Goal: Information Seeking & Learning: Learn about a topic

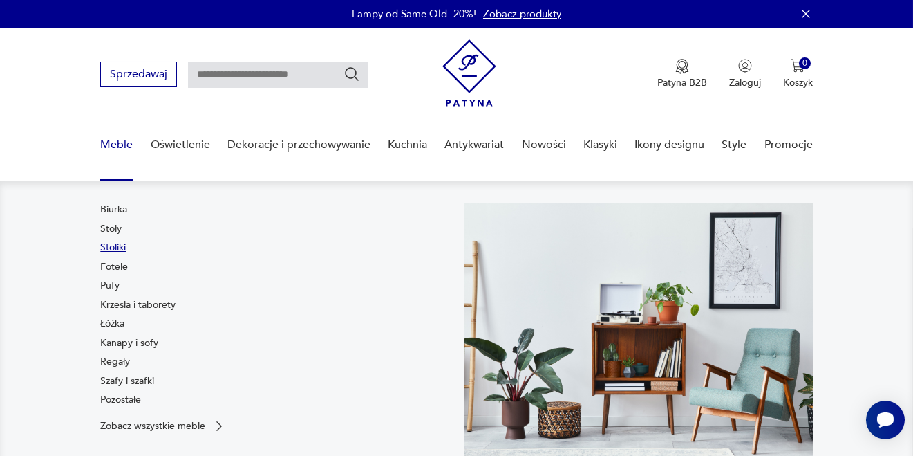
click at [112, 251] on link "Stoliki" at bounding box center [113, 248] width 26 height 14
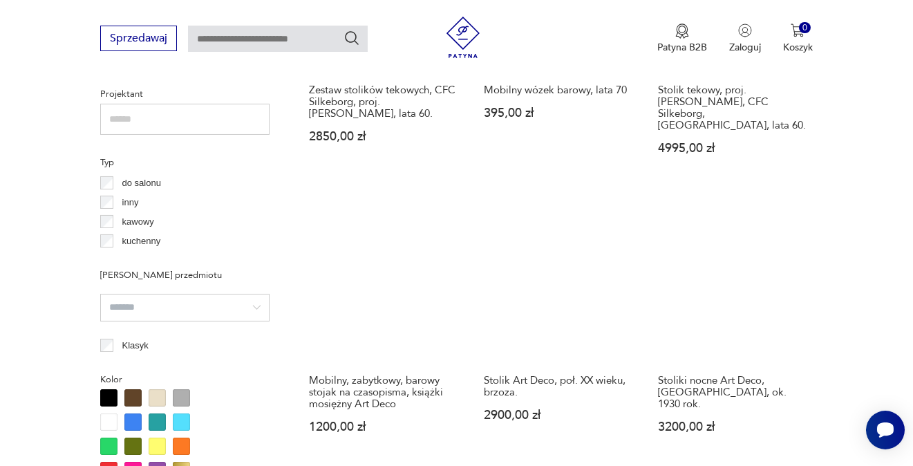
scroll to position [920, 0]
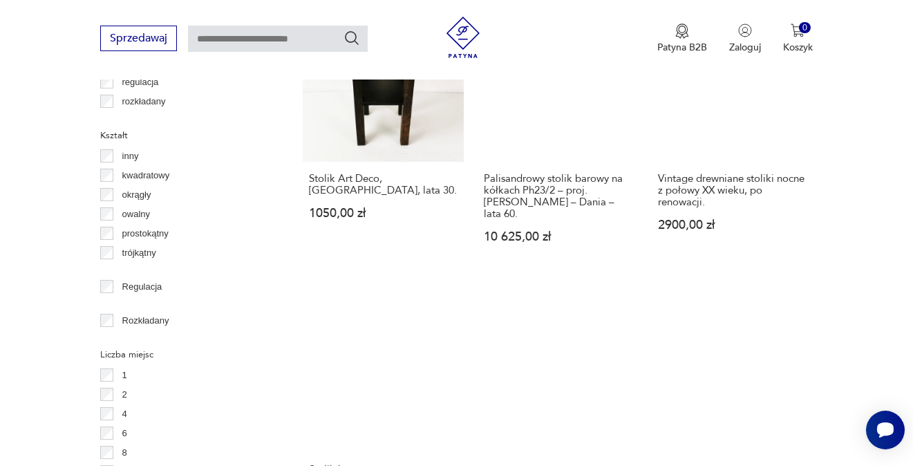
scroll to position [2025, 0]
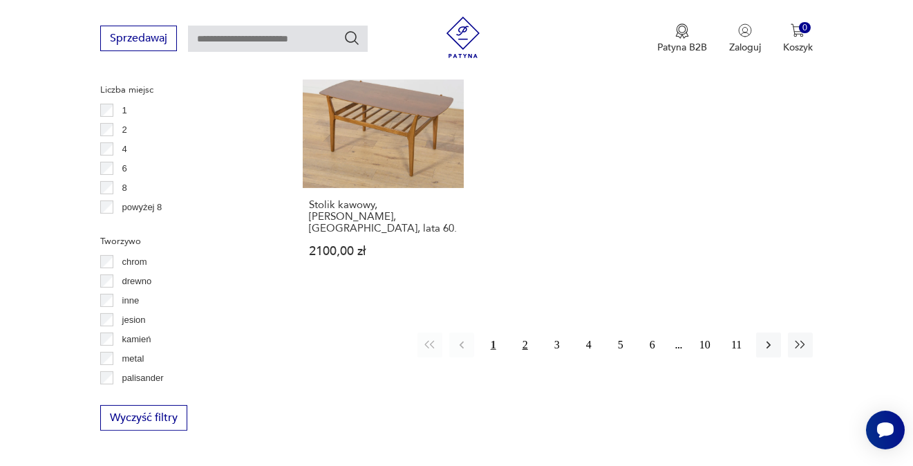
click at [524, 333] on button "2" at bounding box center [525, 345] width 25 height 25
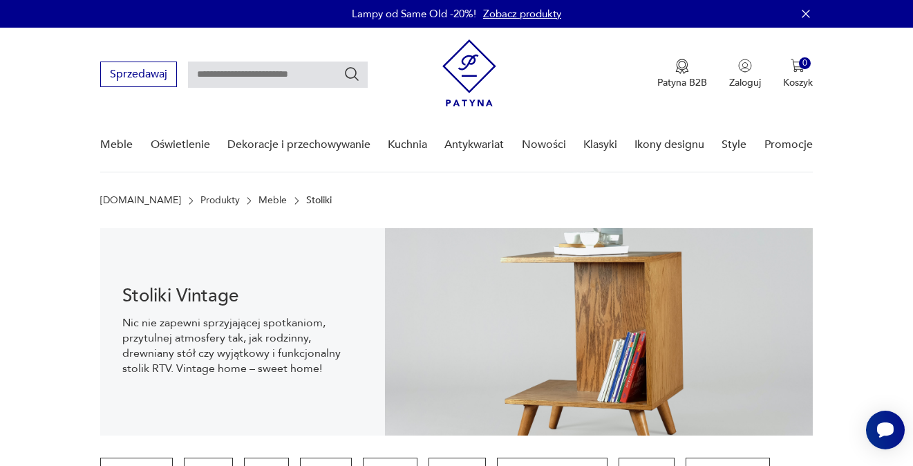
click at [242, 66] on input "text" at bounding box center [278, 75] width 180 height 26
type input "**********"
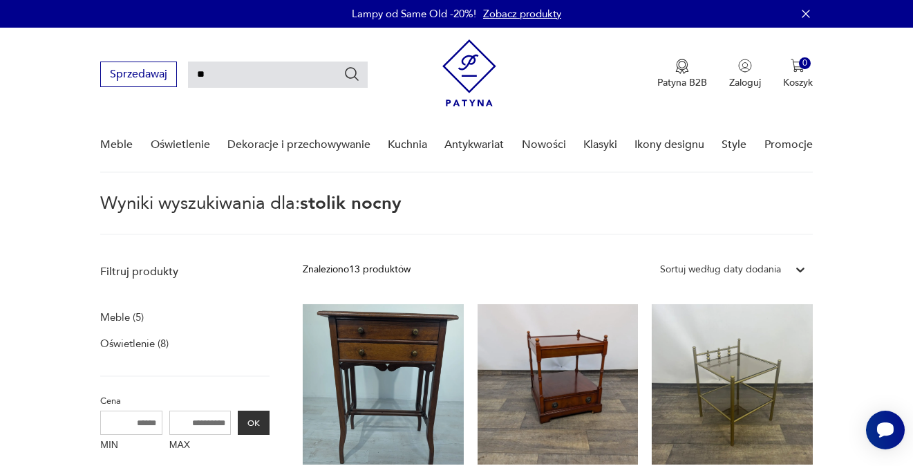
type input "*"
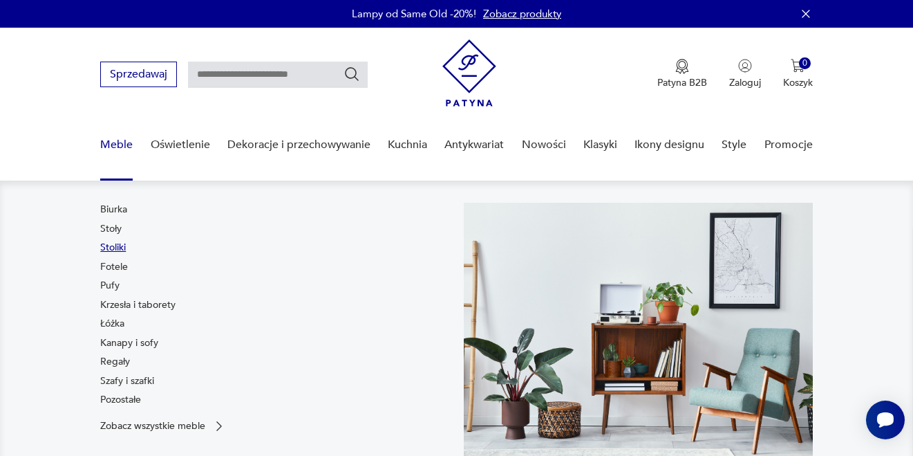
click at [111, 246] on link "Stoliki" at bounding box center [113, 248] width 26 height 14
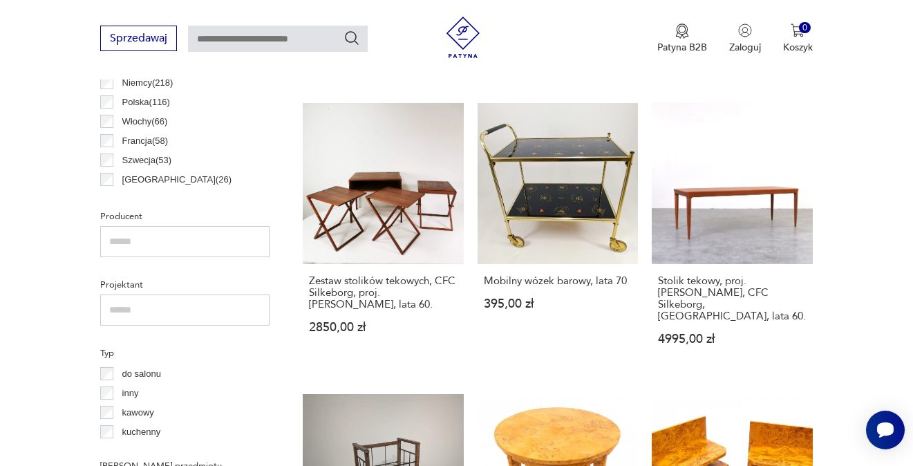
scroll to position [1063, 0]
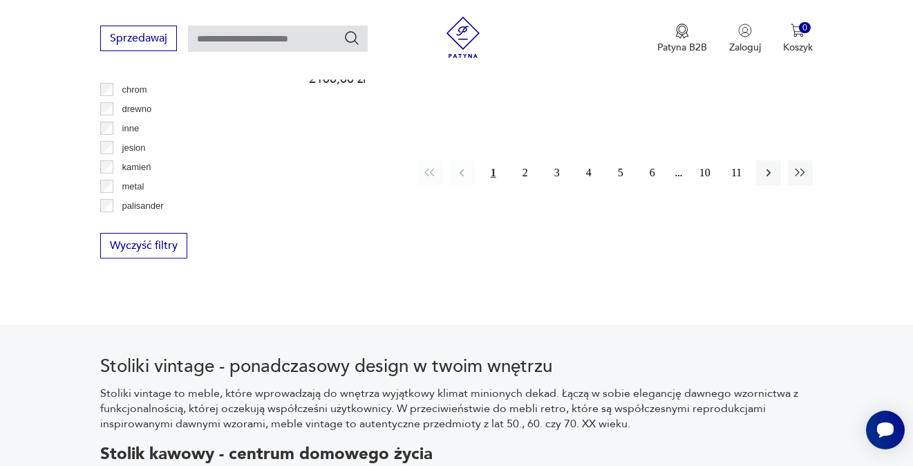
scroll to position [2025, 0]
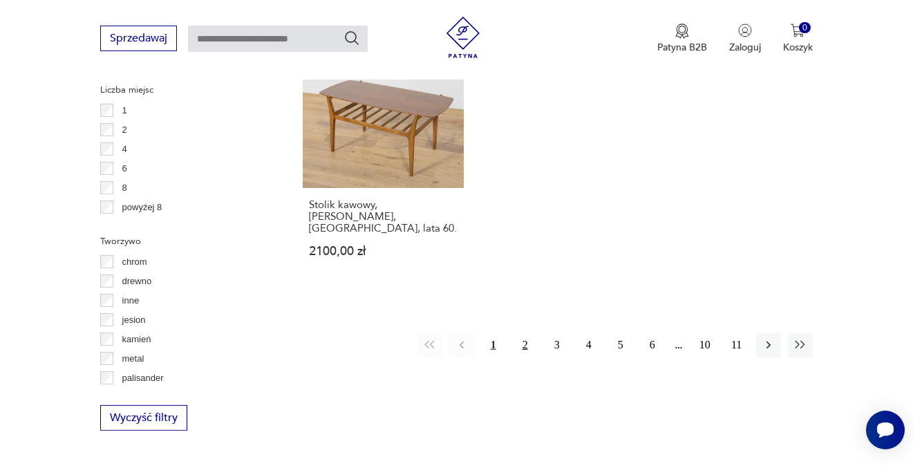
click at [520, 333] on button "2" at bounding box center [525, 345] width 25 height 25
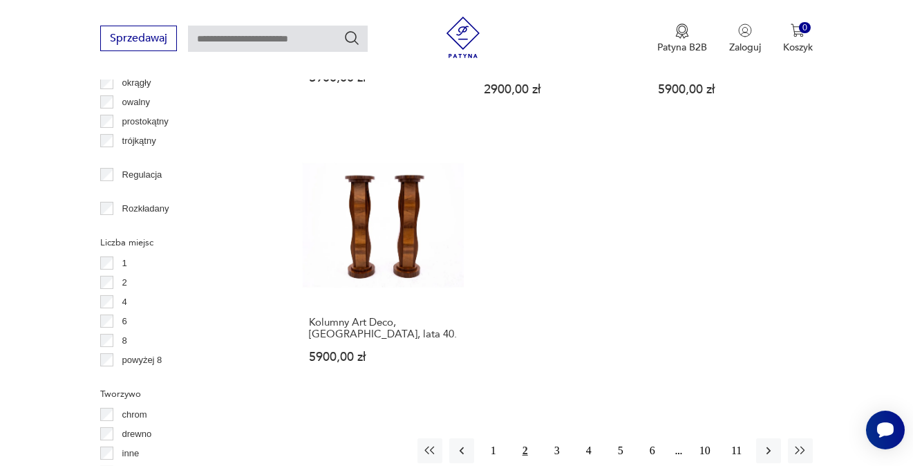
scroll to position [2026, 0]
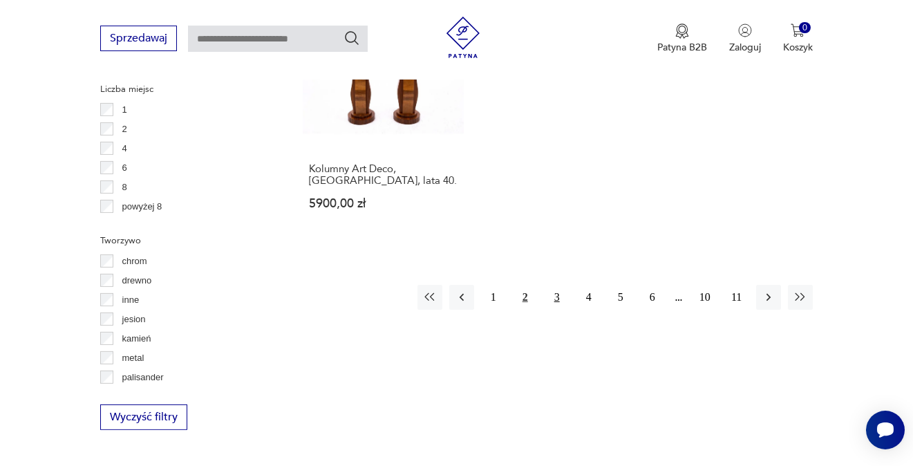
click at [550, 288] on button "3" at bounding box center [557, 297] width 25 height 25
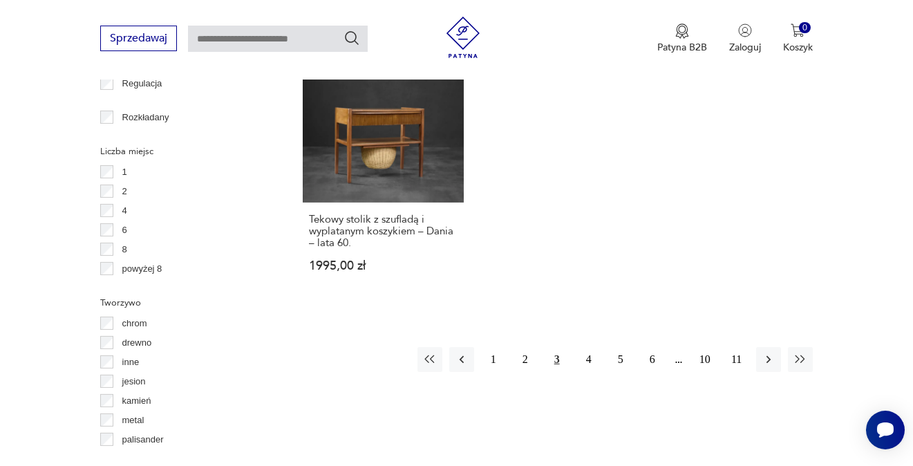
scroll to position [2025, 0]
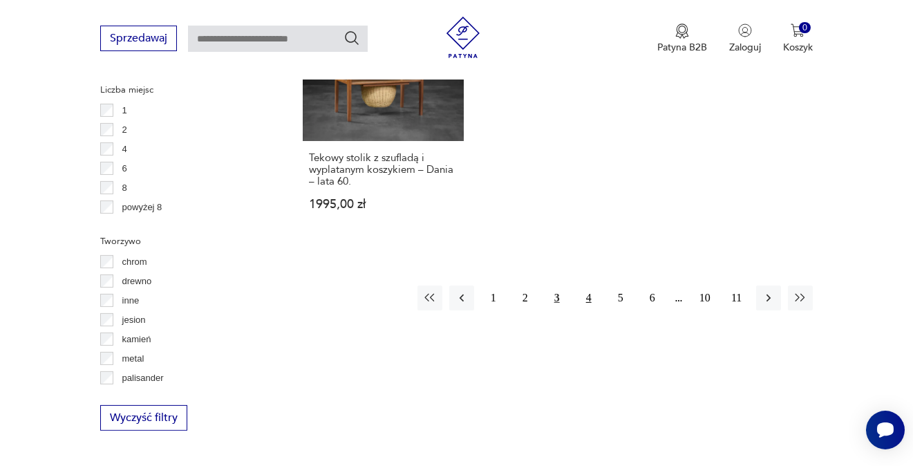
click at [590, 286] on button "4" at bounding box center [589, 298] width 25 height 25
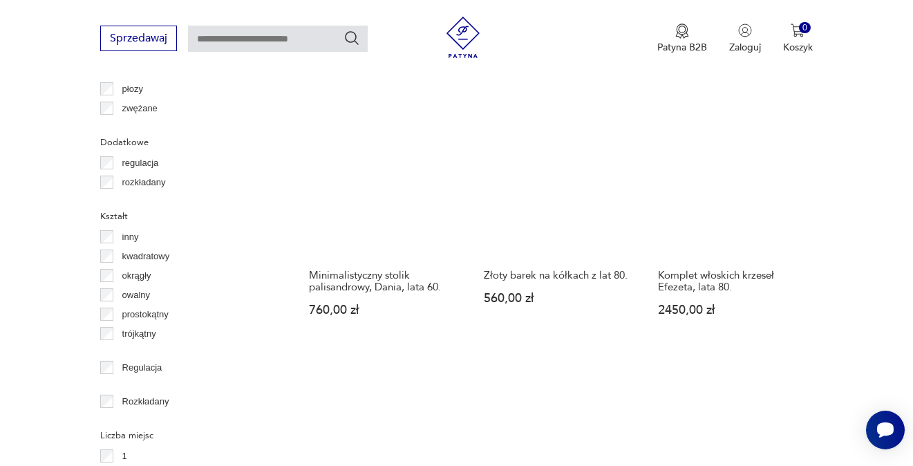
scroll to position [2026, 0]
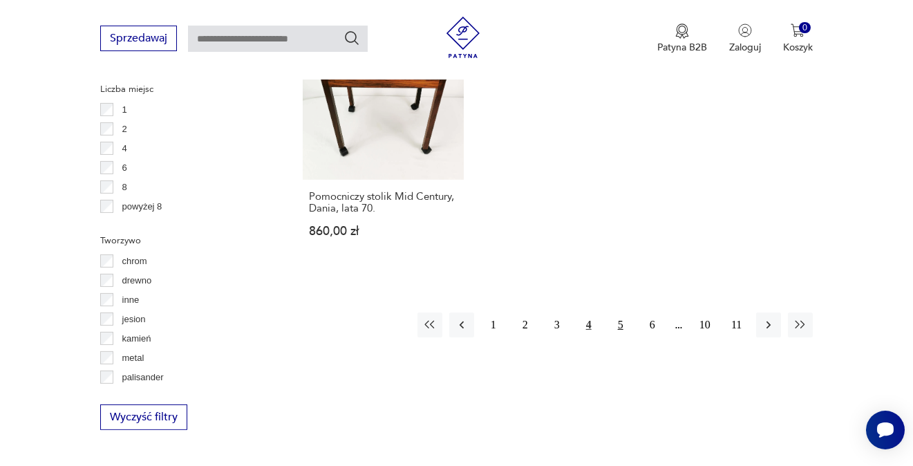
drag, startPoint x: 615, startPoint y: 316, endPoint x: 621, endPoint y: 311, distance: 7.9
click at [615, 316] on button "5" at bounding box center [620, 325] width 25 height 25
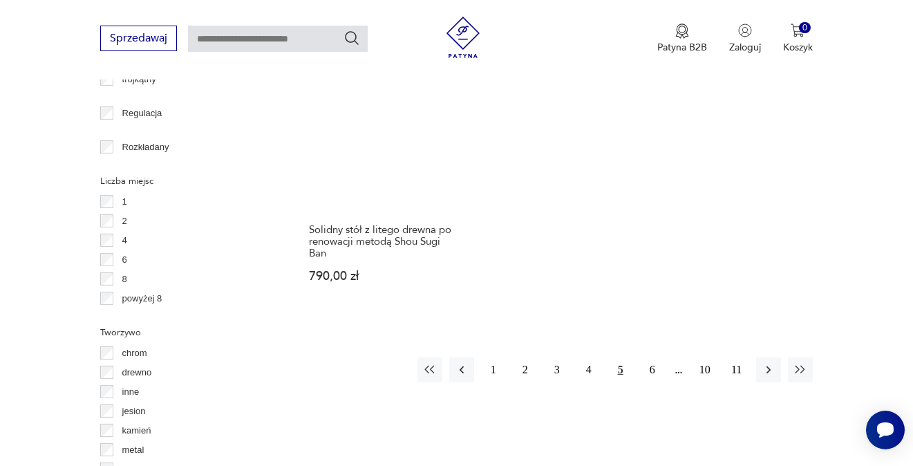
scroll to position [1956, 0]
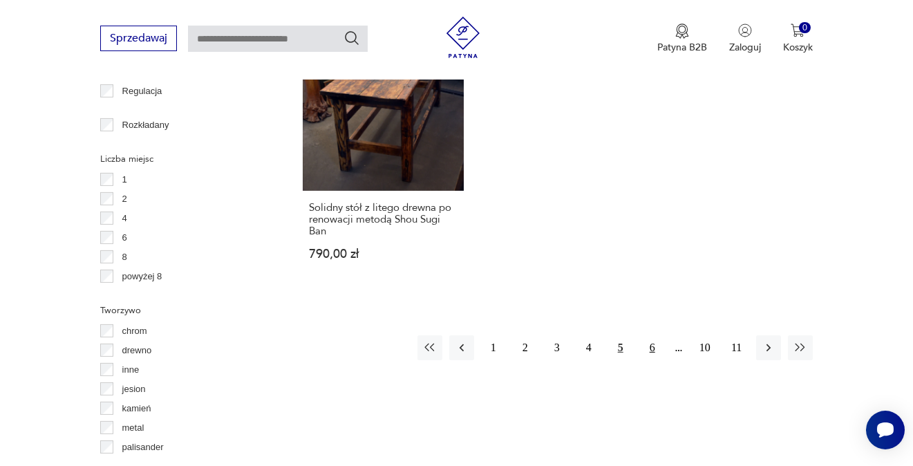
click at [655, 349] on button "6" at bounding box center [652, 347] width 25 height 25
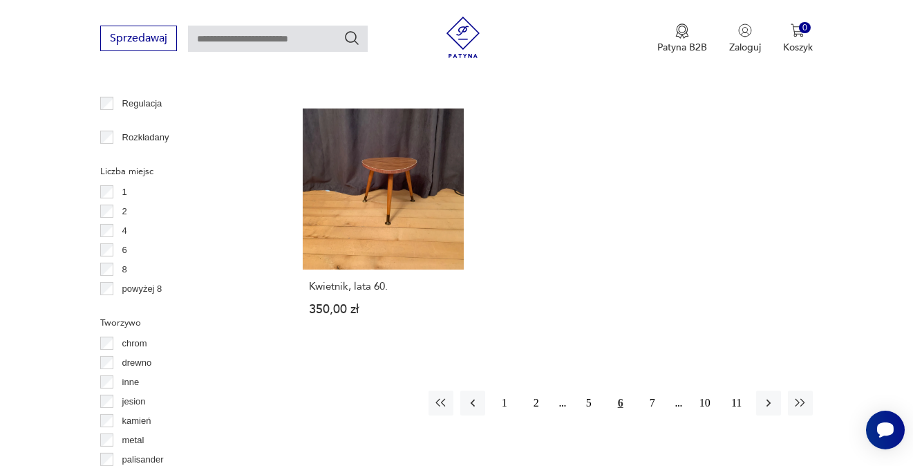
scroll to position [1956, 0]
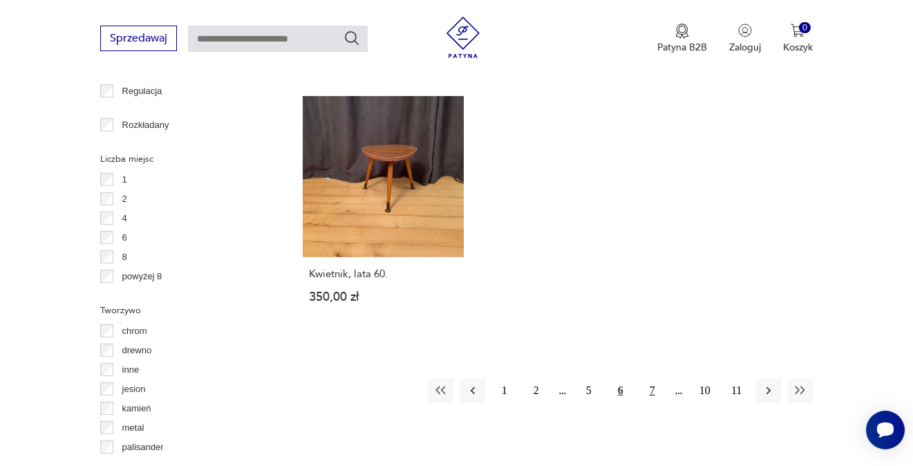
click at [643, 378] on button "7" at bounding box center [652, 390] width 25 height 25
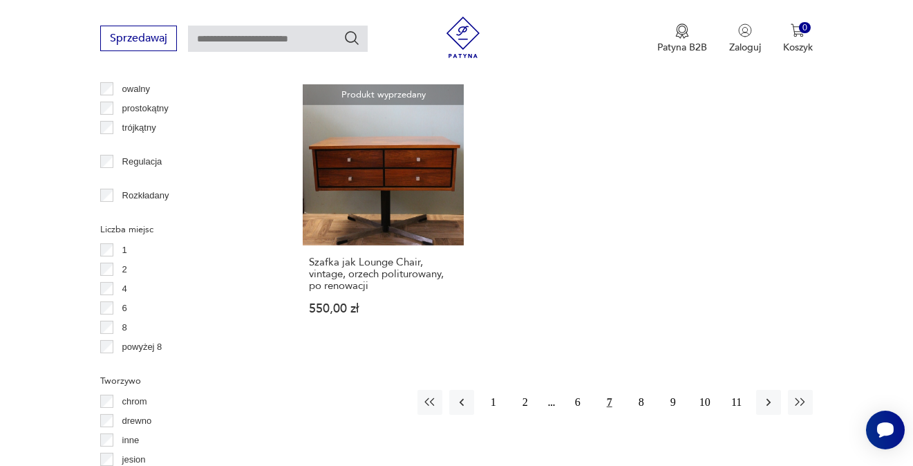
scroll to position [1887, 0]
click at [639, 389] on button "8" at bounding box center [641, 401] width 25 height 25
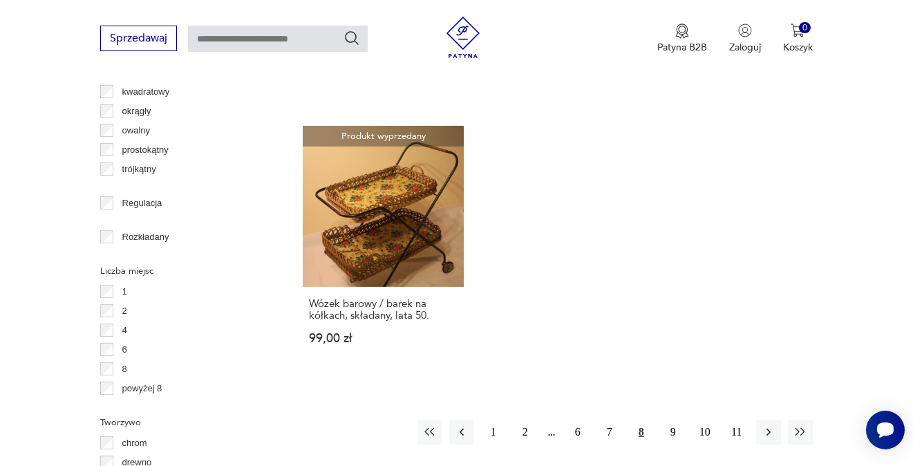
scroll to position [1887, 0]
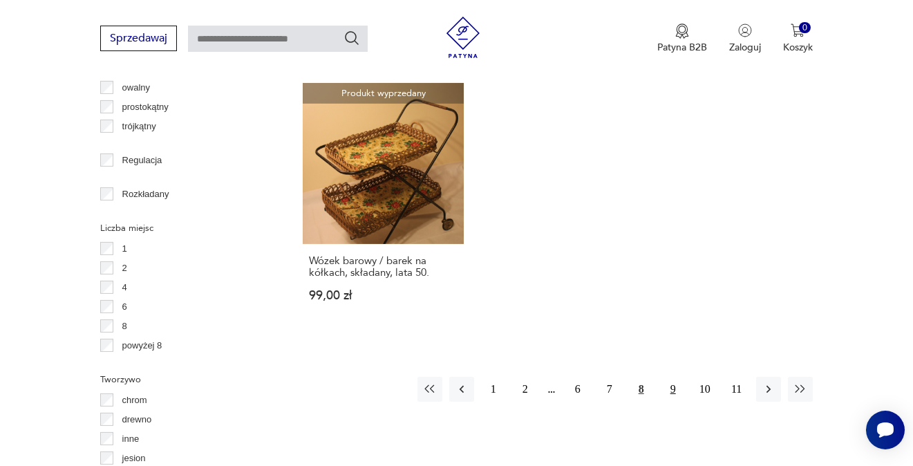
click at [669, 392] on button "9" at bounding box center [673, 389] width 25 height 25
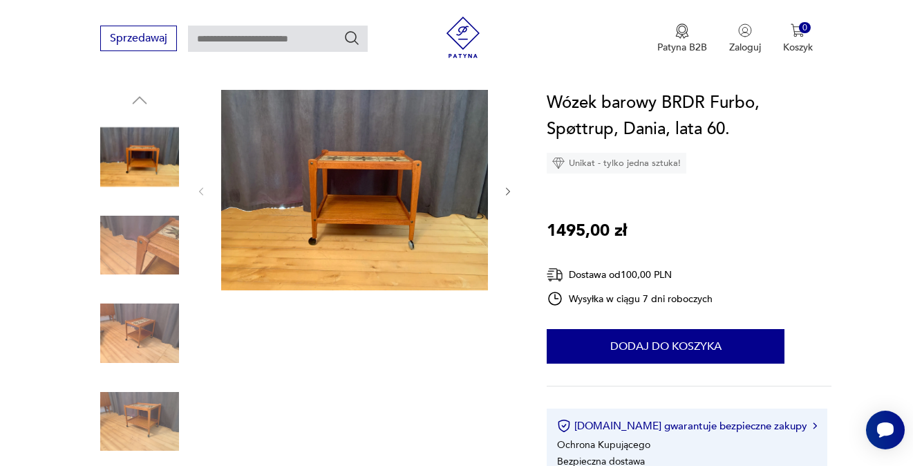
click at [147, 259] on img at bounding box center [139, 245] width 79 height 79
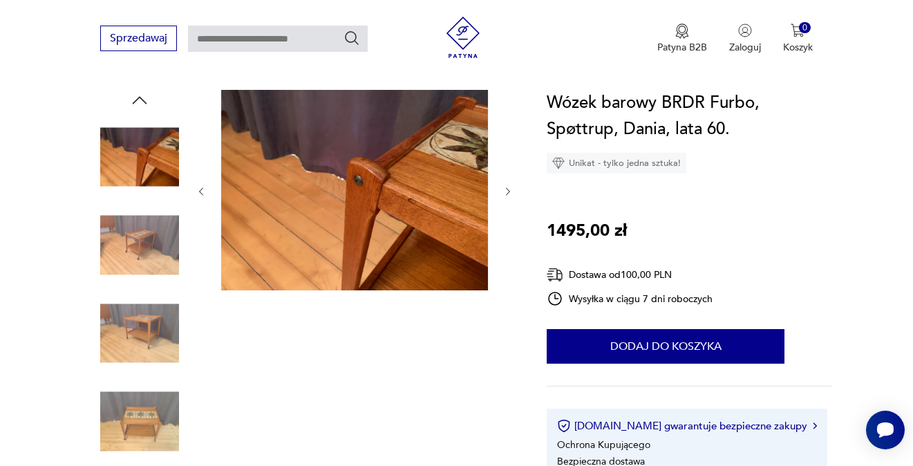
click at [158, 313] on img at bounding box center [139, 333] width 79 height 79
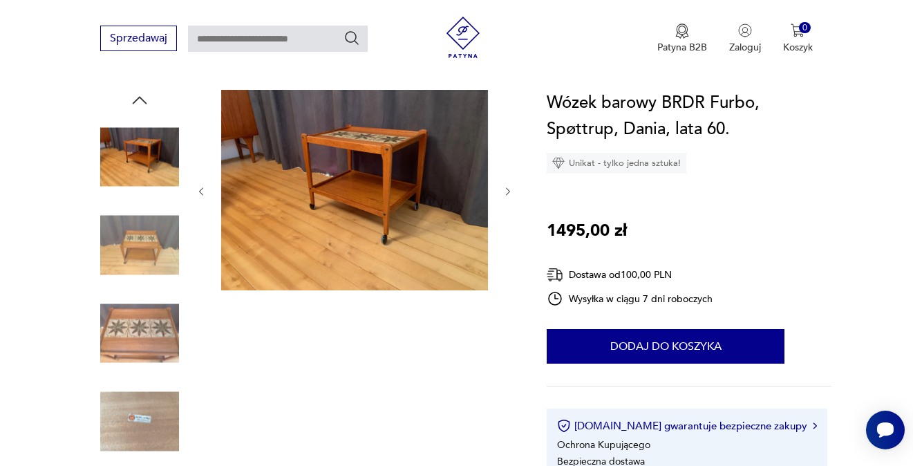
click at [144, 346] on img at bounding box center [139, 333] width 79 height 79
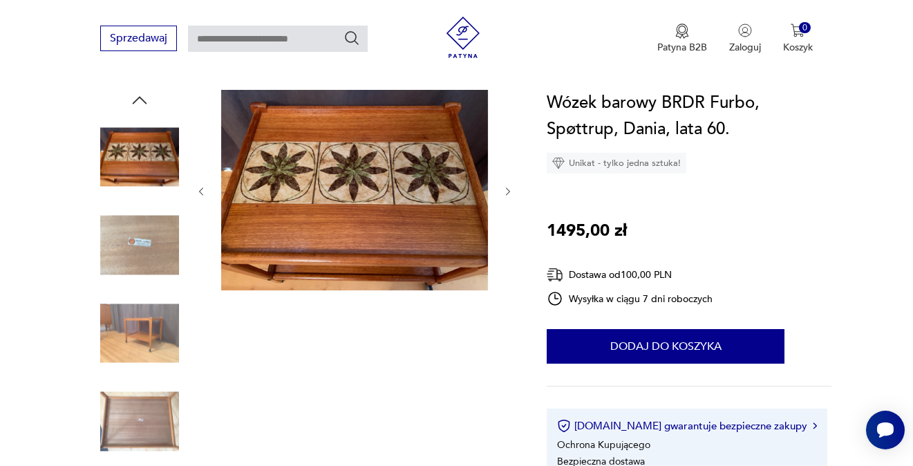
click at [149, 422] on img at bounding box center [139, 421] width 79 height 79
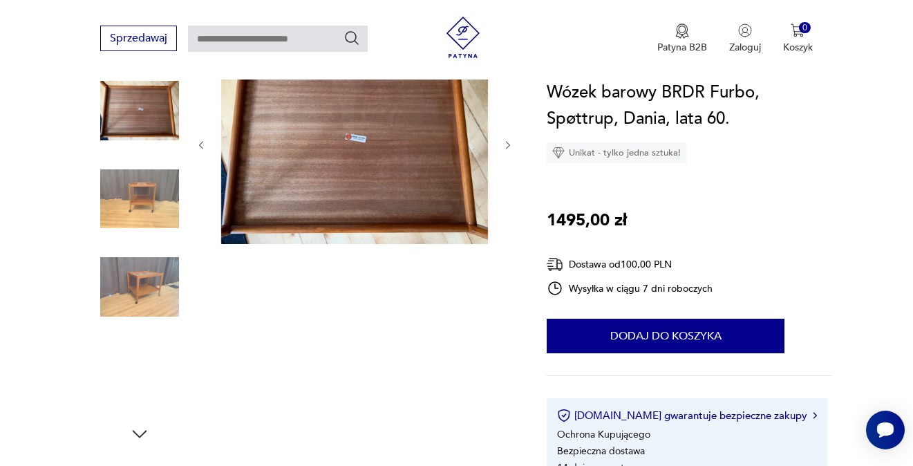
scroll to position [207, 0]
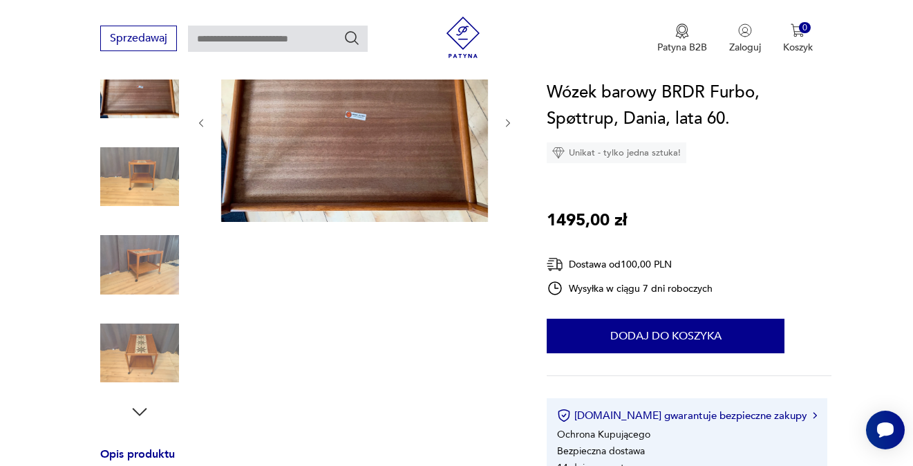
click at [156, 290] on img at bounding box center [139, 264] width 79 height 79
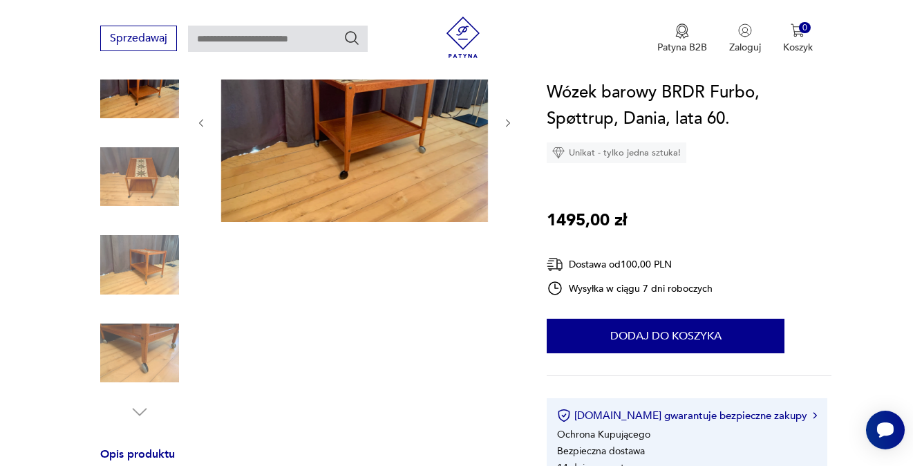
click at [151, 291] on img at bounding box center [139, 264] width 79 height 79
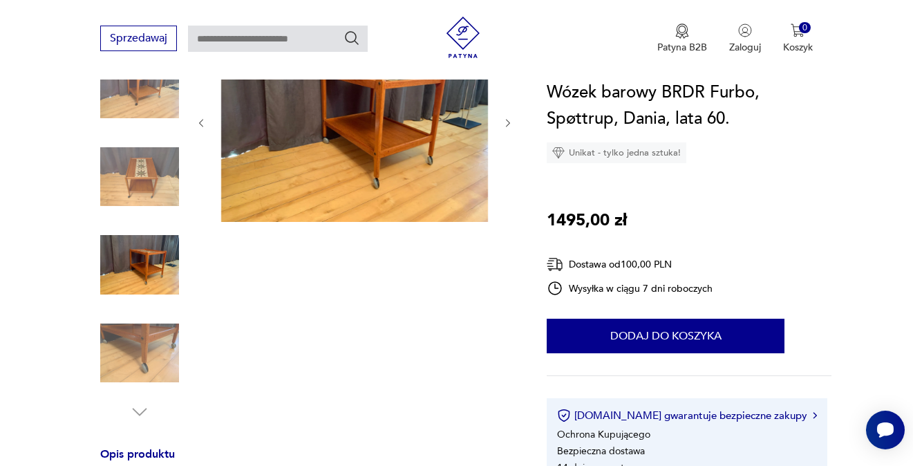
click at [149, 357] on img at bounding box center [139, 353] width 79 height 79
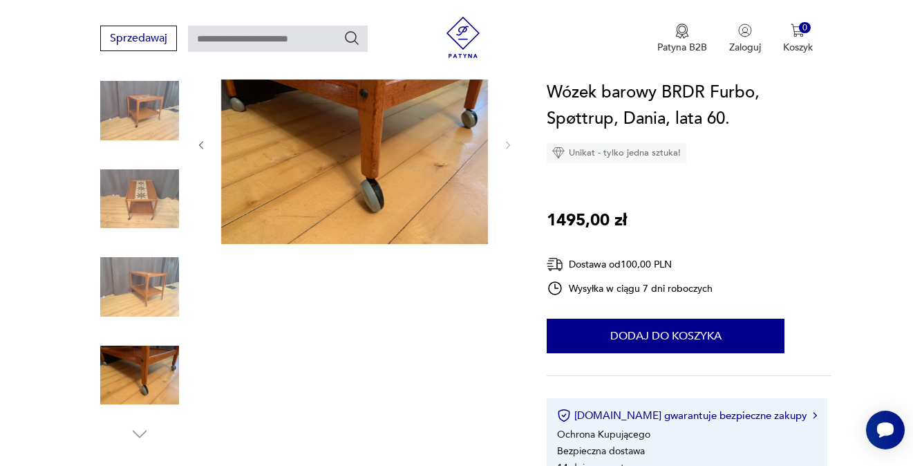
scroll to position [69, 0]
